Goal: Task Accomplishment & Management: Manage account settings

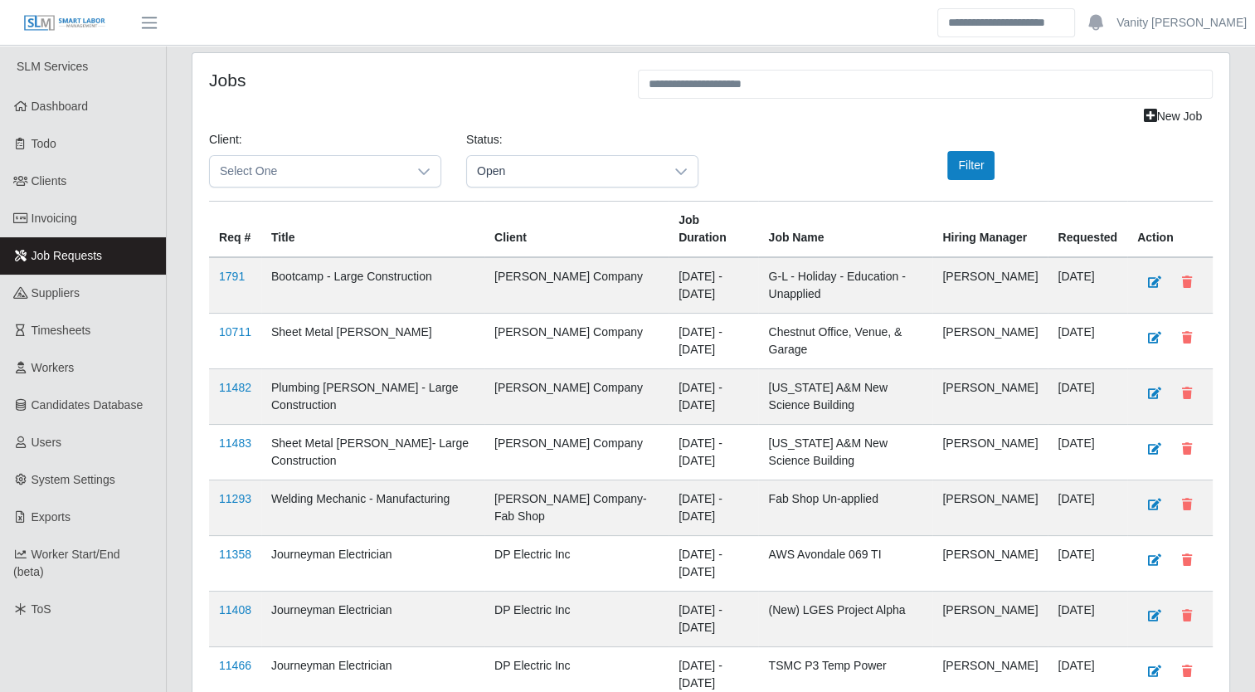
click at [60, 328] on span "Timesheets" at bounding box center [62, 330] width 60 height 13
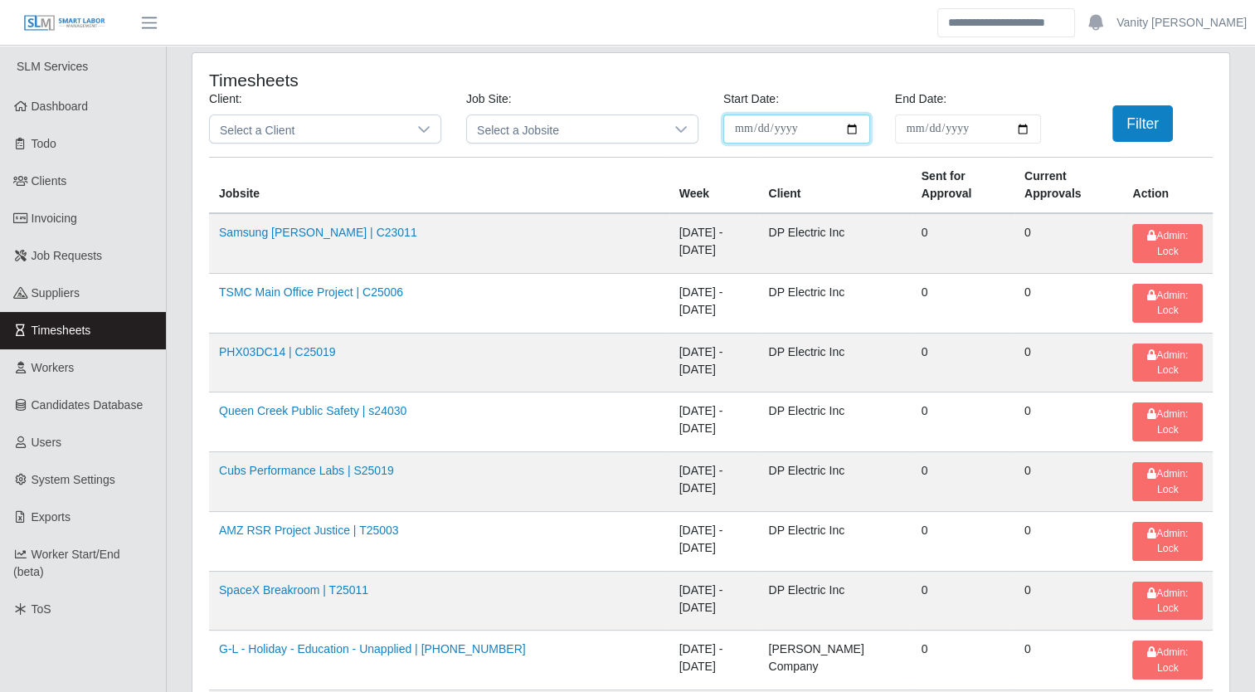
click at [850, 121] on input "**********" at bounding box center [797, 129] width 147 height 29
type input "**********"
click at [1031, 128] on input "End Date:" at bounding box center [968, 129] width 147 height 29
click at [1023, 125] on input "End Date:" at bounding box center [968, 129] width 147 height 29
type input "**********"
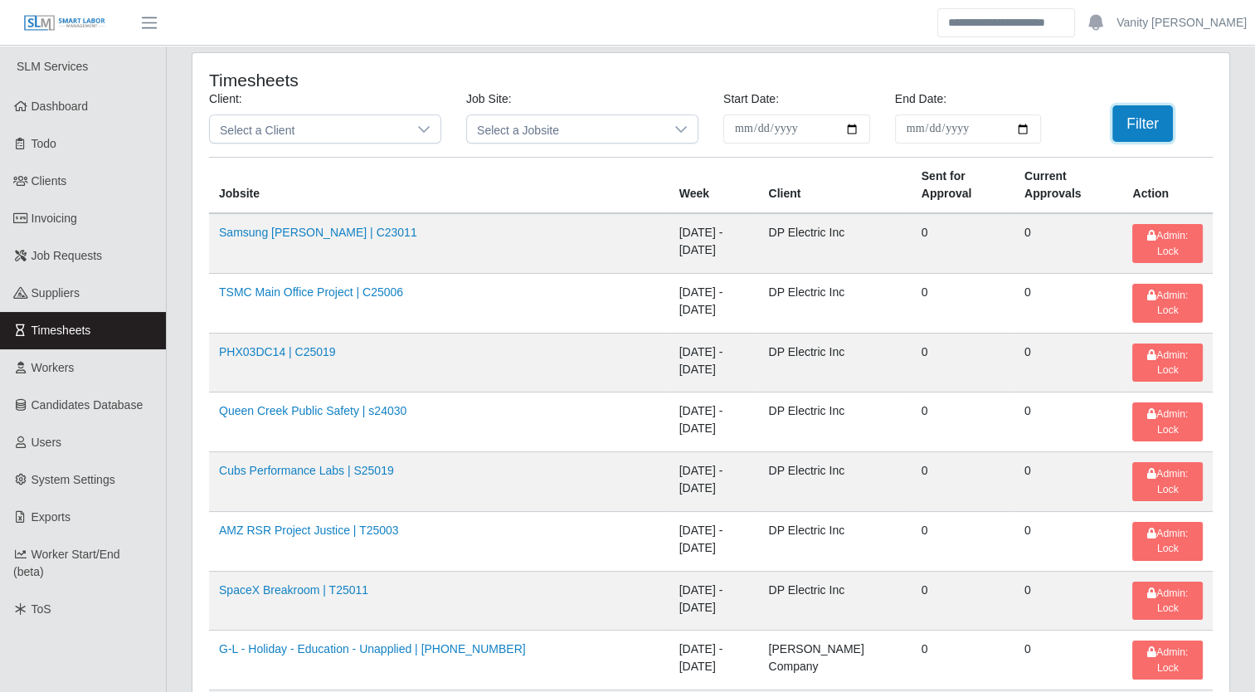
click at [1123, 131] on button "Filter" at bounding box center [1143, 123] width 61 height 37
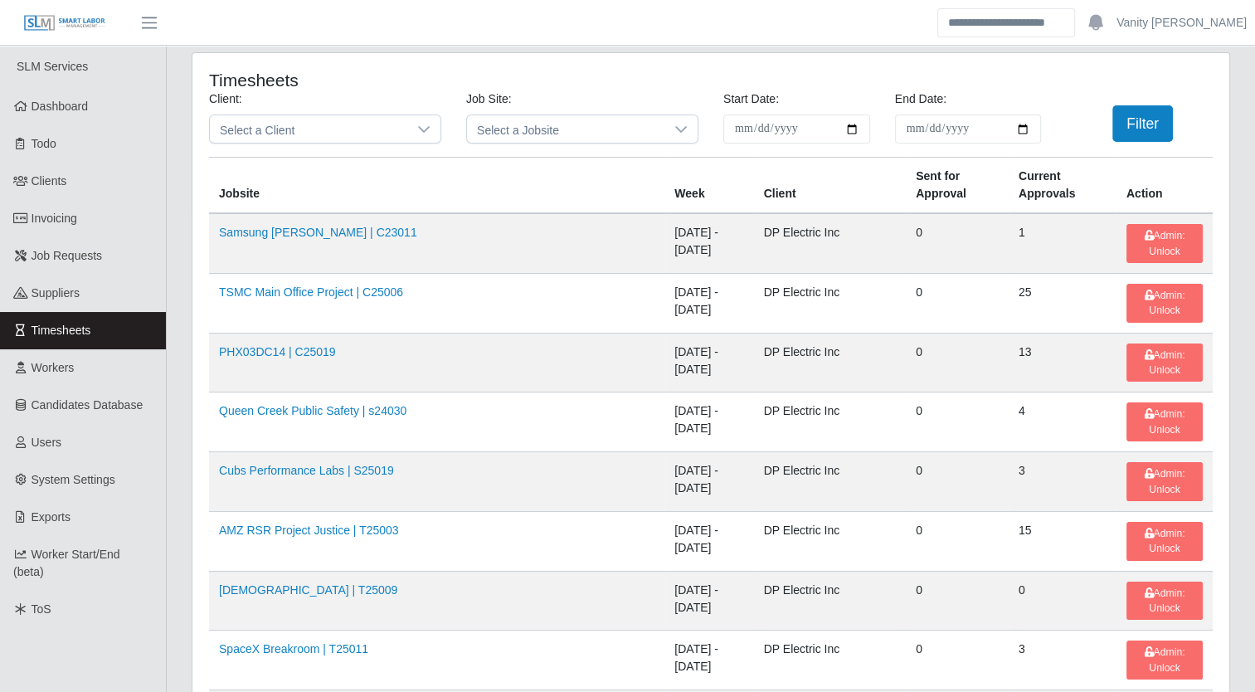
click at [299, 345] on link "PHX03DC14 | C25019" at bounding box center [277, 351] width 117 height 13
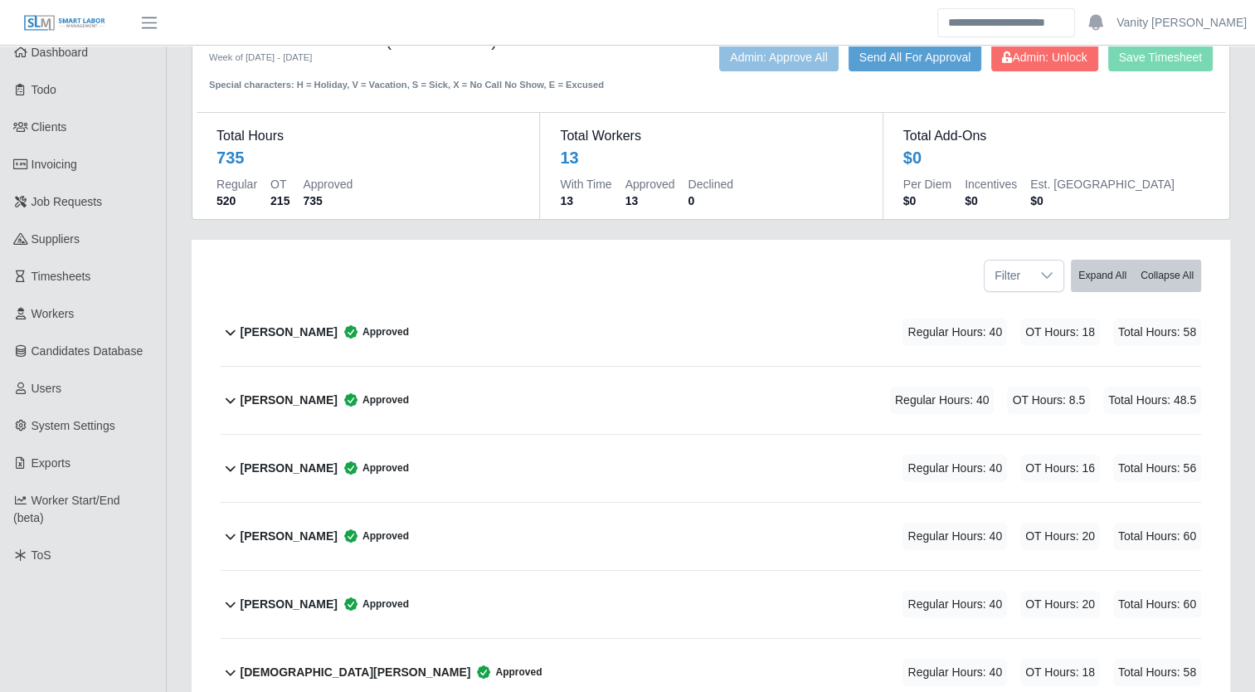
scroll to position [83, 0]
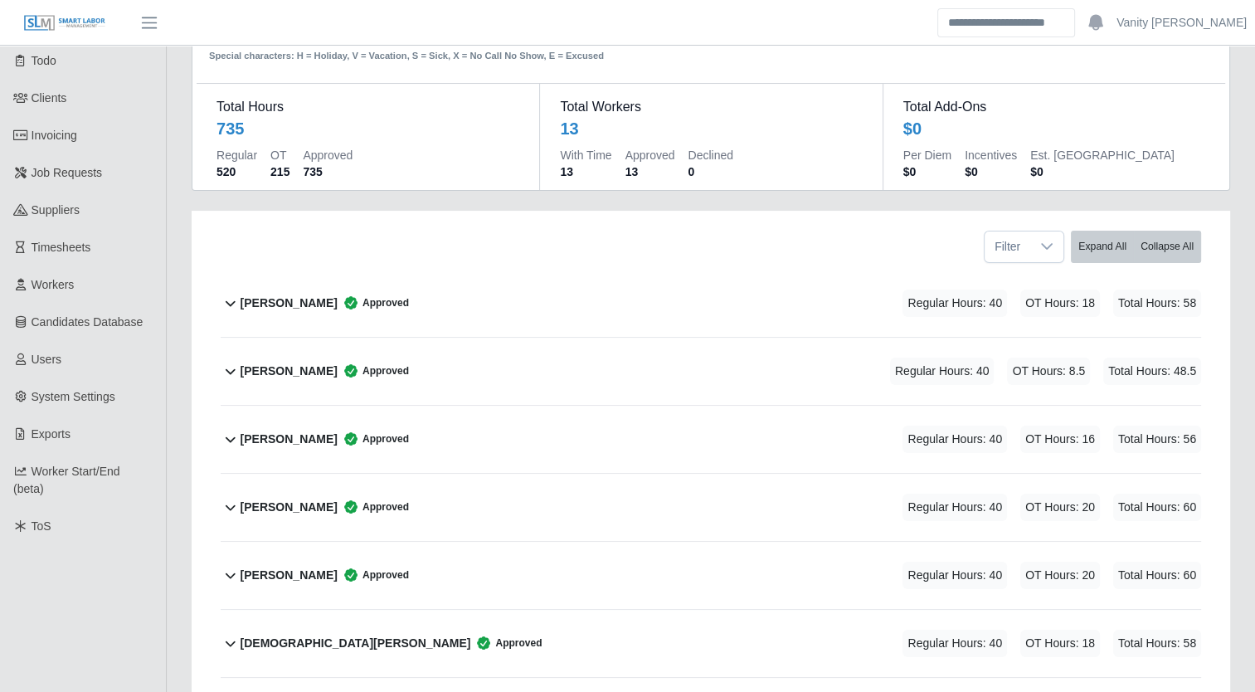
click at [282, 438] on b "Edgar Palafox" at bounding box center [289, 439] width 97 height 17
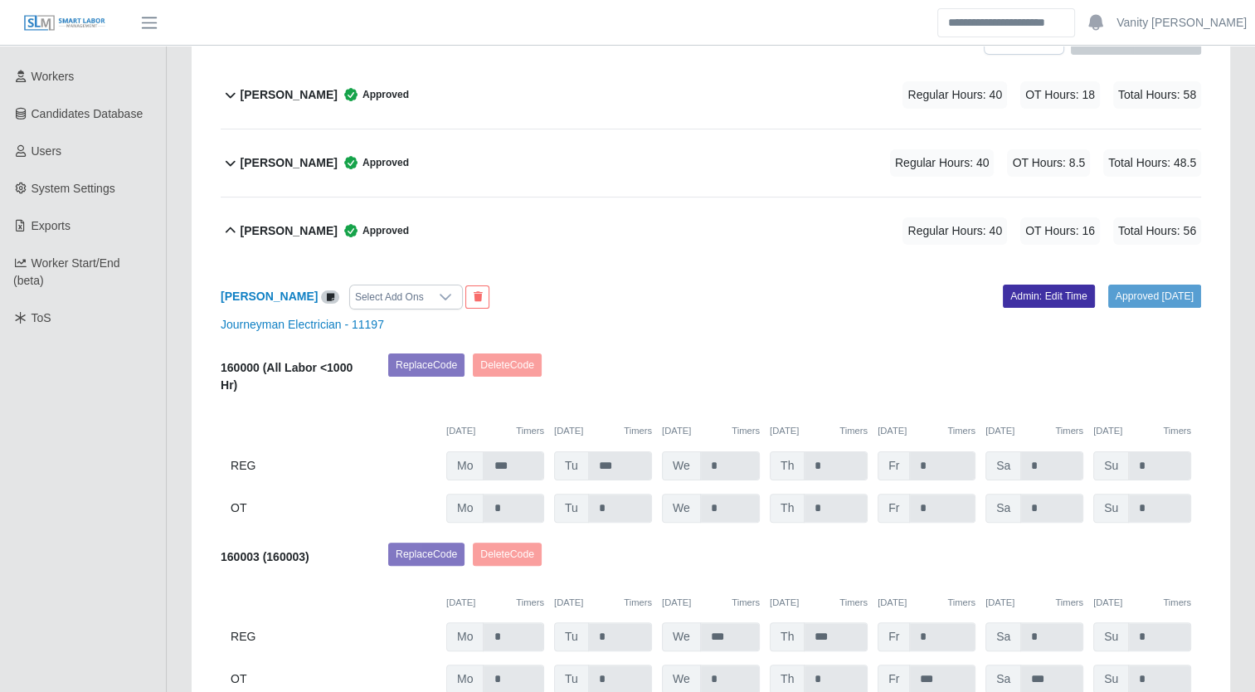
scroll to position [332, 0]
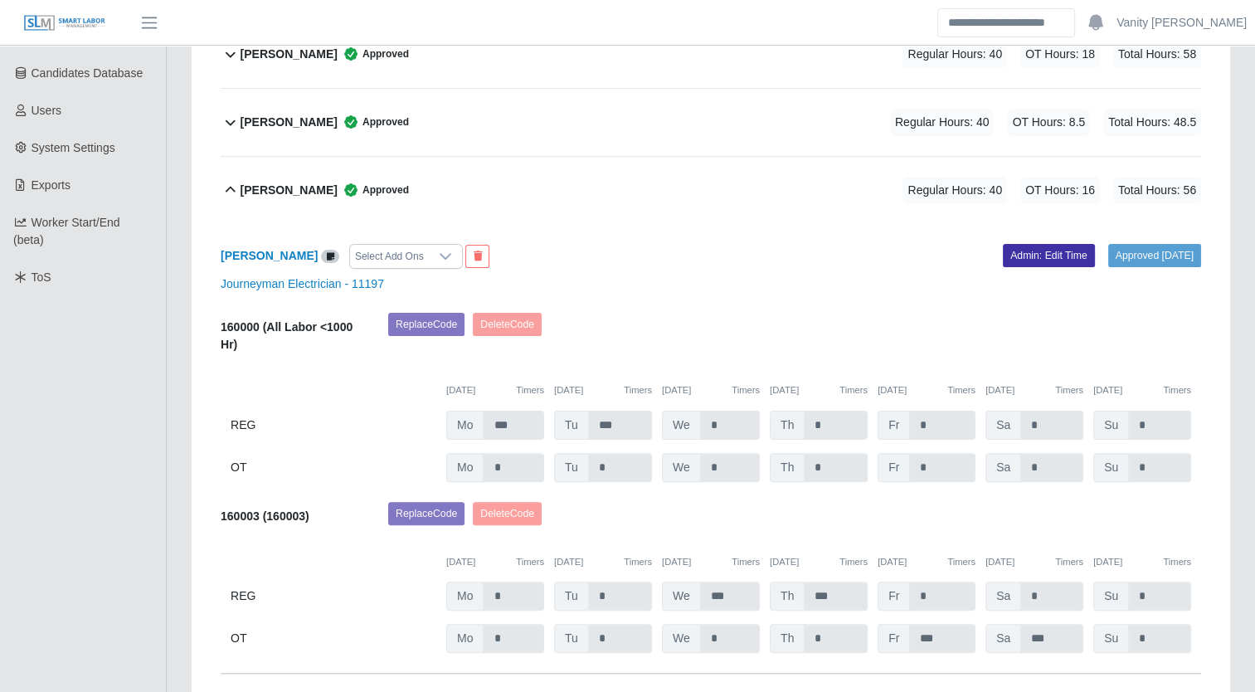
click at [297, 183] on b "[PERSON_NAME]" at bounding box center [289, 190] width 97 height 17
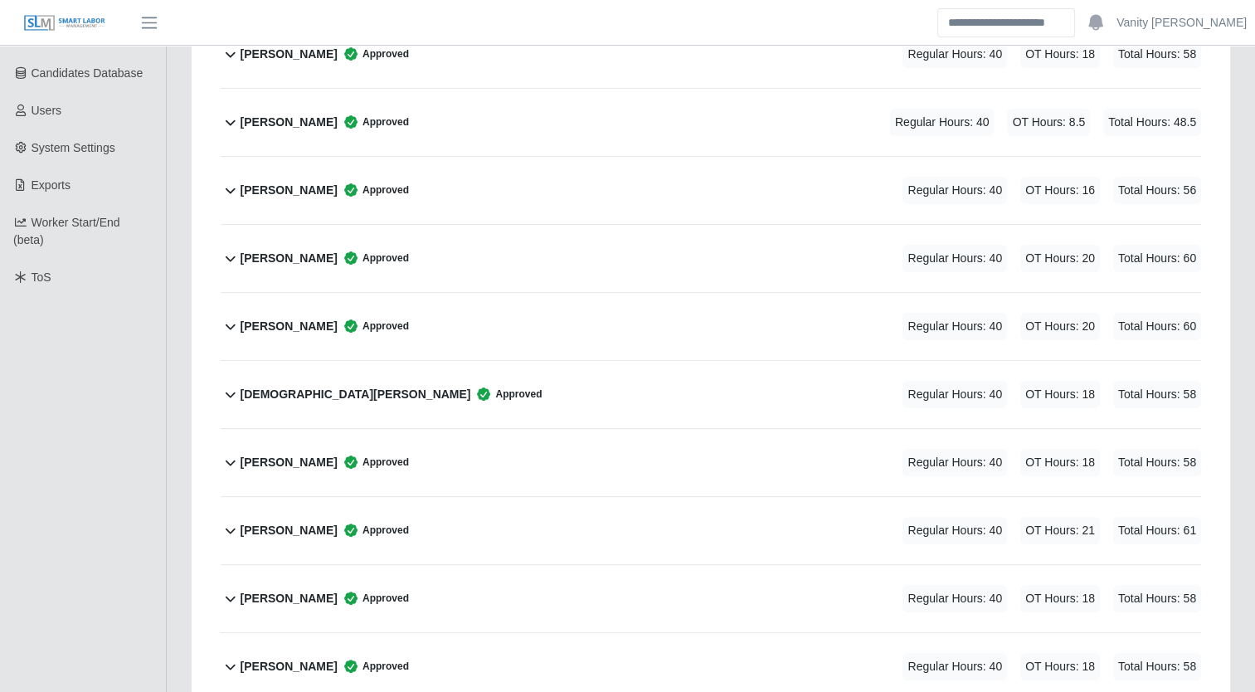
click at [267, 190] on b "Edgar Palafox" at bounding box center [289, 190] width 97 height 17
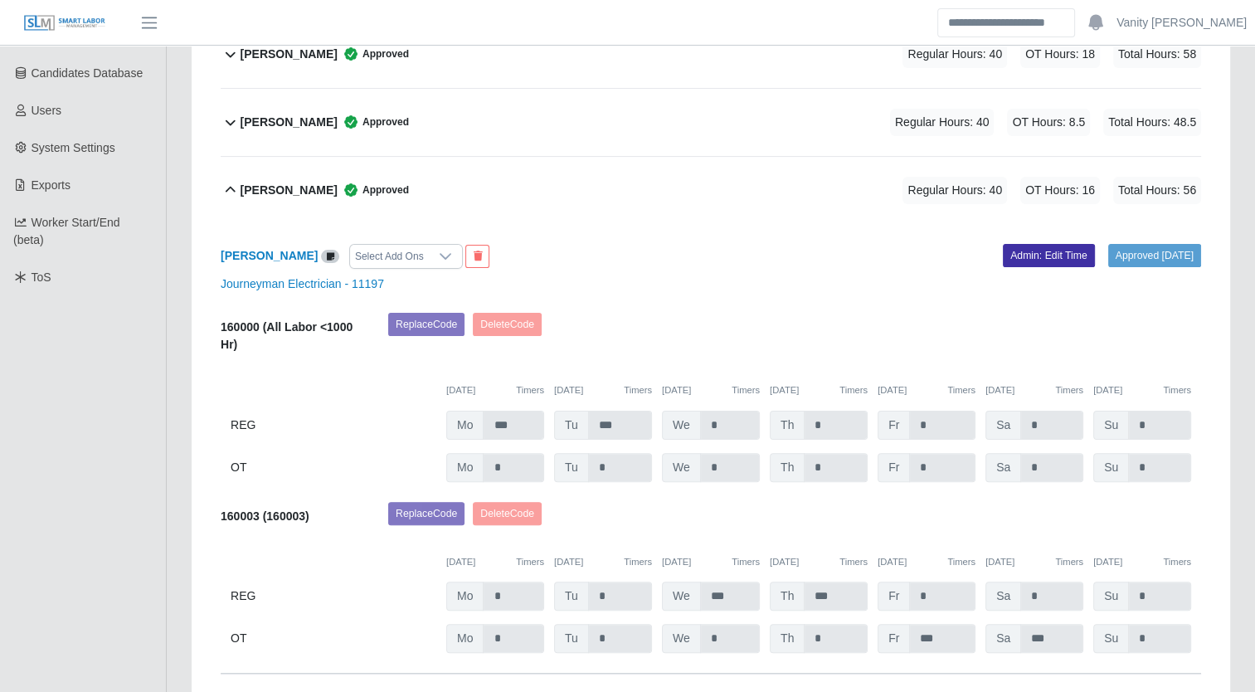
click at [265, 253] on b "Edgar Palafox" at bounding box center [269, 255] width 97 height 13
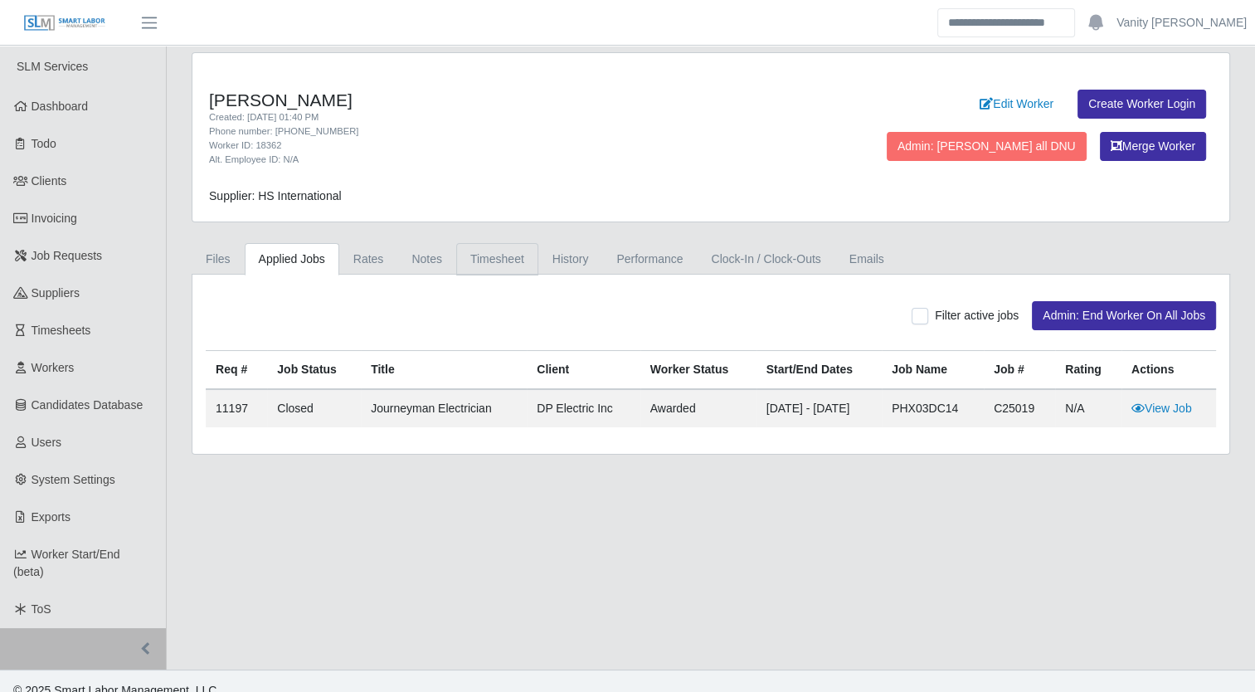
click at [513, 261] on link "Timesheet" at bounding box center [497, 259] width 82 height 32
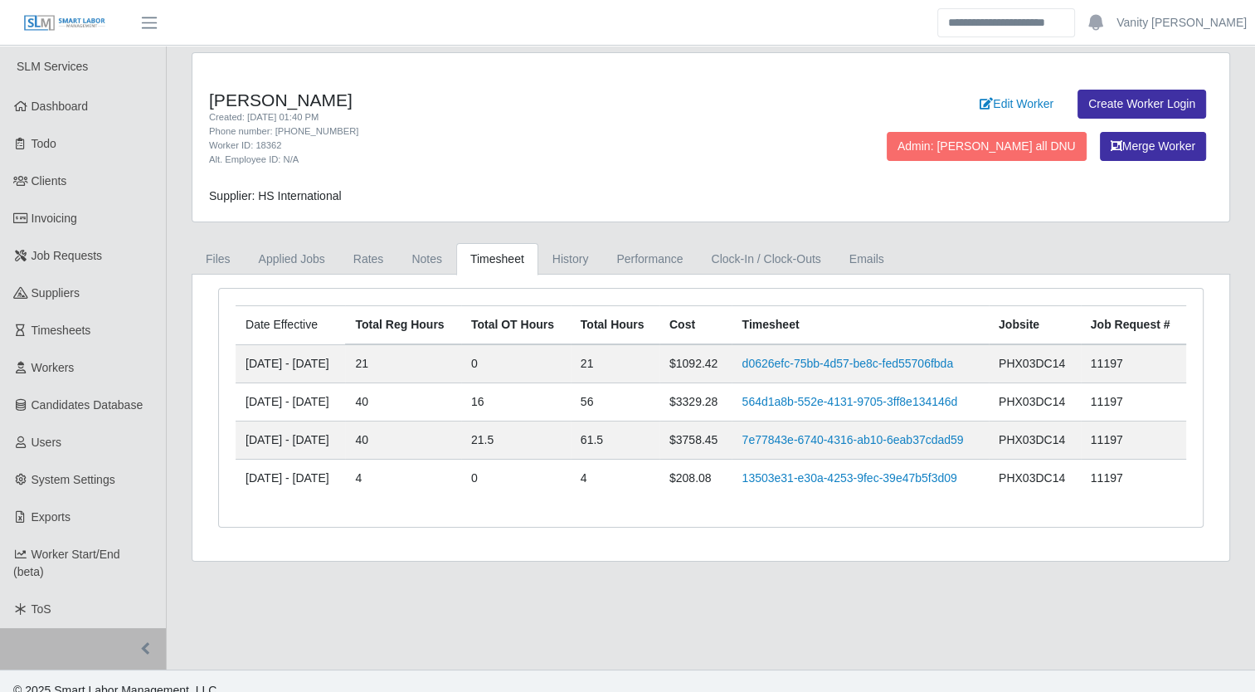
click at [808, 480] on link "13503e31-e30a-4253-9fec-39e47b5f3d09" at bounding box center [849, 477] width 215 height 13
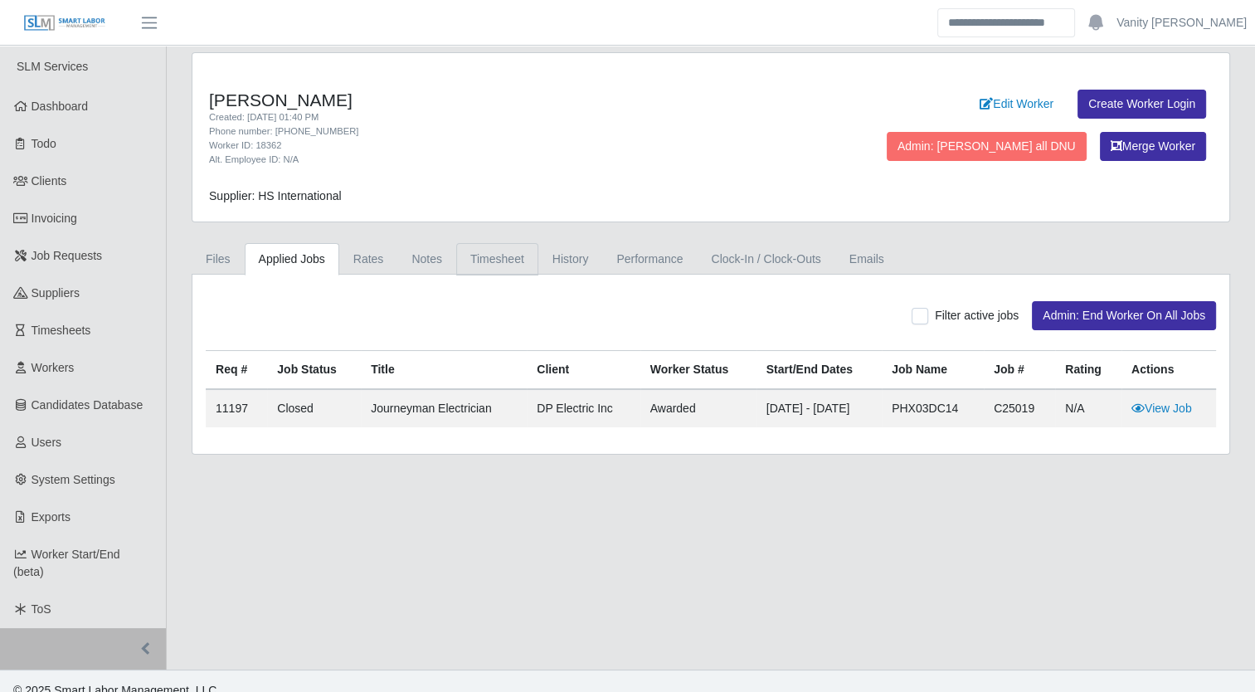
click at [506, 251] on link "Timesheet" at bounding box center [497, 259] width 82 height 32
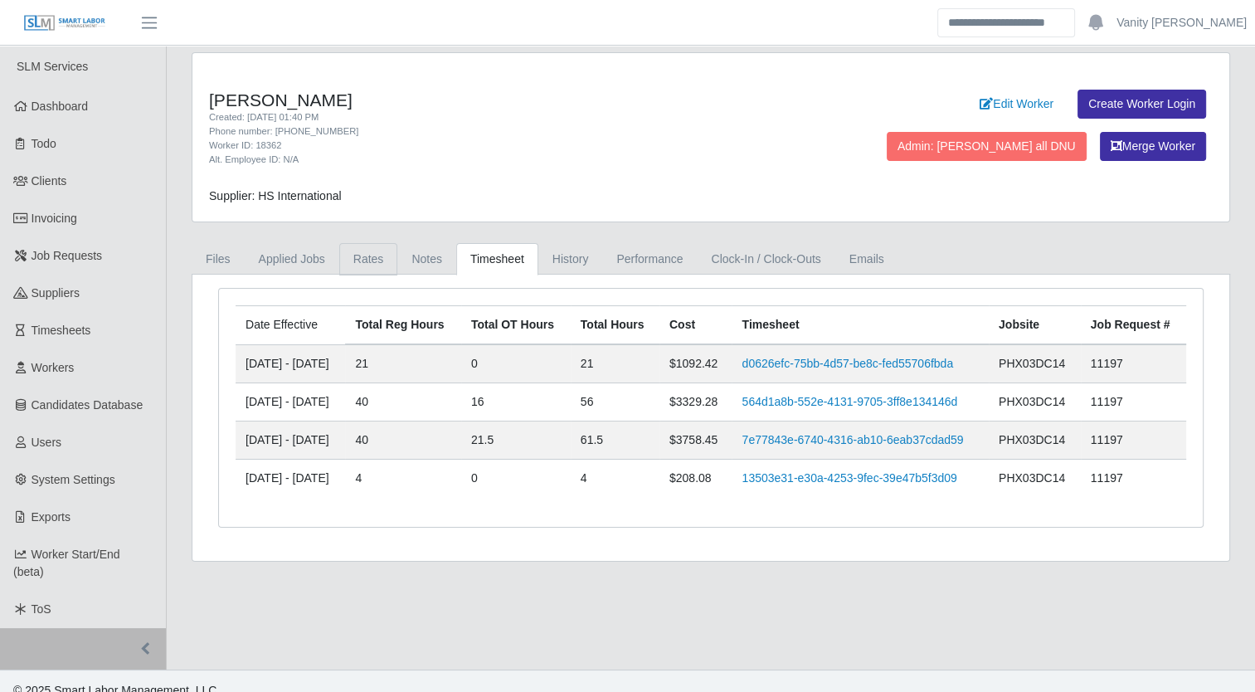
click at [377, 249] on link "Rates" at bounding box center [368, 259] width 59 height 32
